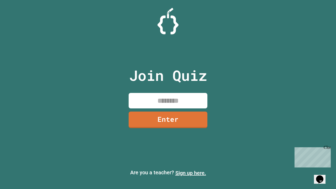
click at [190, 173] on link "Sign up here." at bounding box center [190, 173] width 31 height 6
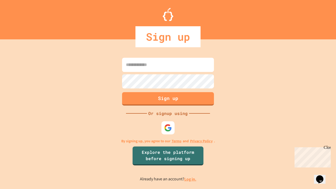
click at [190, 179] on link "Log in." at bounding box center [190, 179] width 12 height 6
